Goal: Task Accomplishment & Management: Complete application form

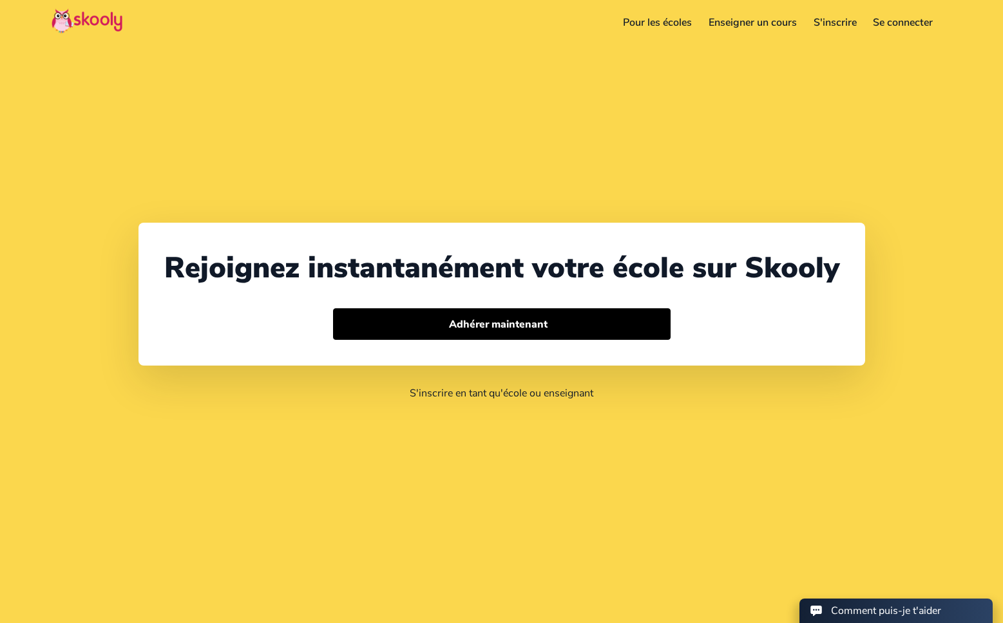
select select "213"
select select "[GEOGRAPHIC_DATA]"
select select "[GEOGRAPHIC_DATA]/[GEOGRAPHIC_DATA]"
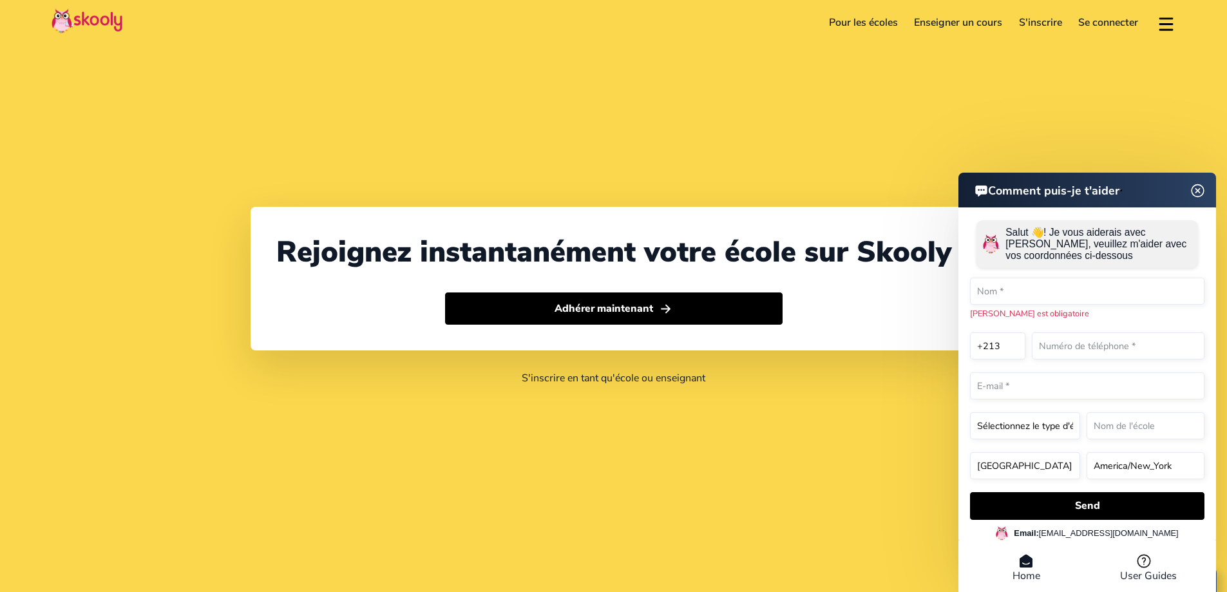
click at [1002, 201] on header "Comment puis-je t'aider" at bounding box center [1087, 190] width 258 height 35
click at [1002, 187] on img at bounding box center [1197, 190] width 24 height 16
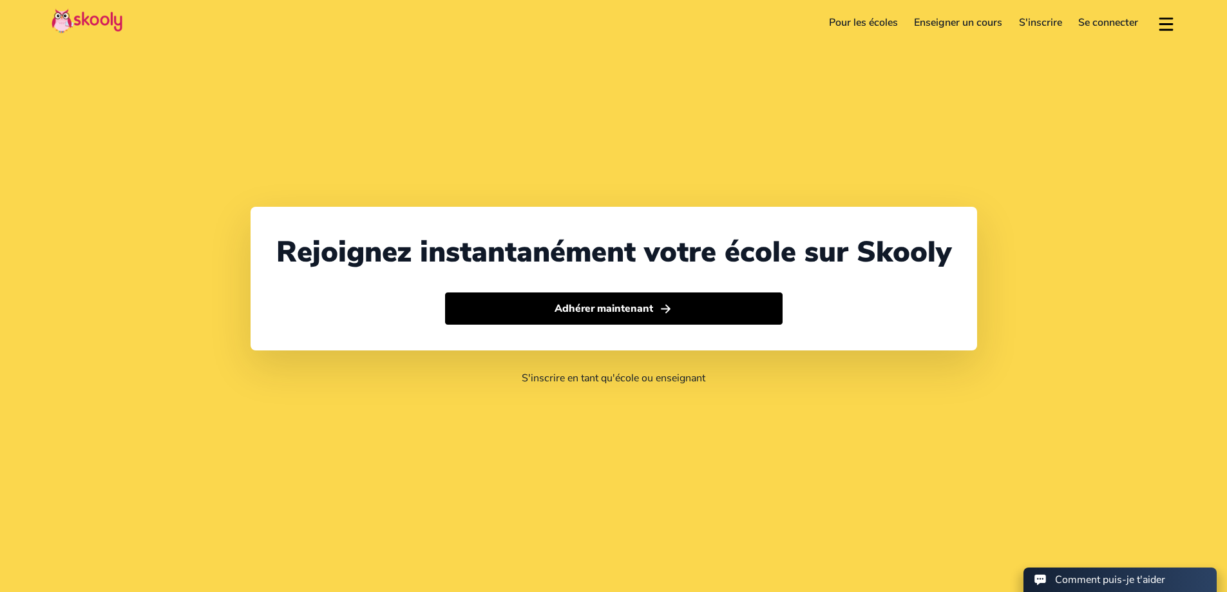
click at [1002, 21] on link "S'inscrire" at bounding box center [1040, 22] width 60 height 21
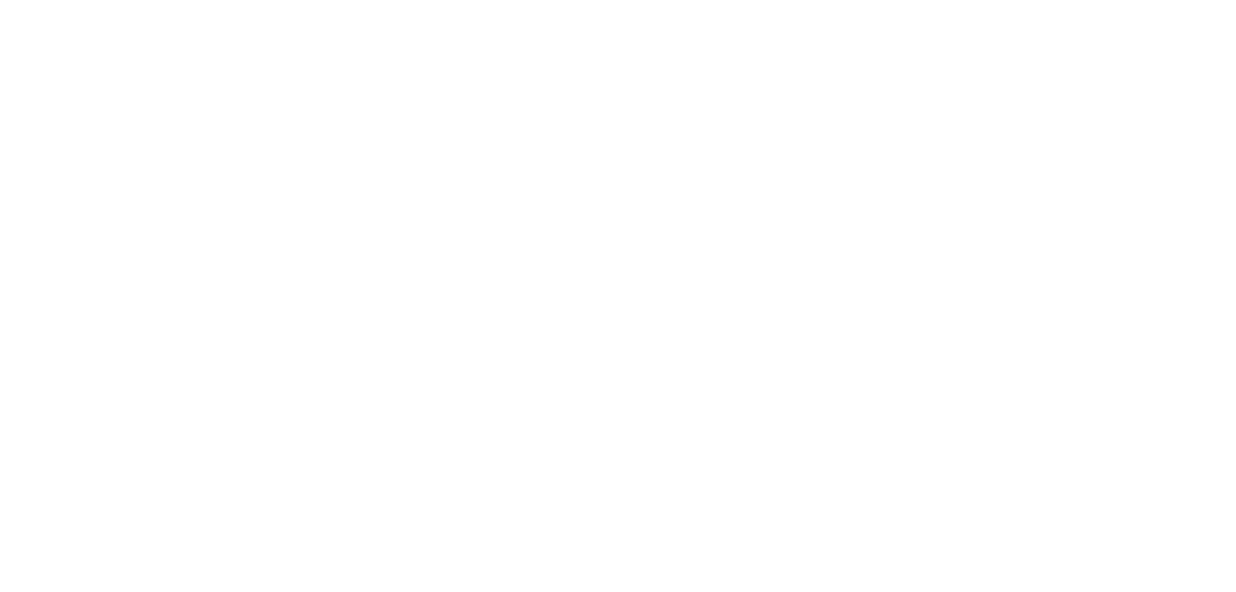
select select "DZ"
